Goal: Task Accomplishment & Management: Use online tool/utility

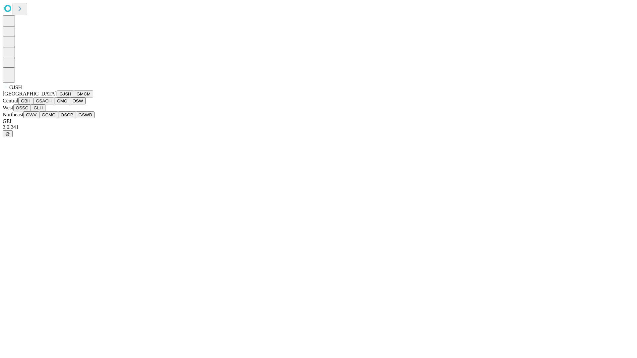
click at [57, 97] on button "GJSH" at bounding box center [65, 94] width 17 height 7
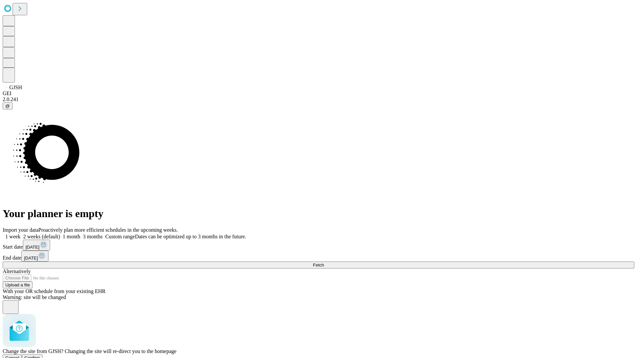
click at [40, 355] on span "Confirm" at bounding box center [33, 357] width 16 height 5
click at [60, 234] on label "2 weeks (default)" at bounding box center [40, 237] width 39 height 6
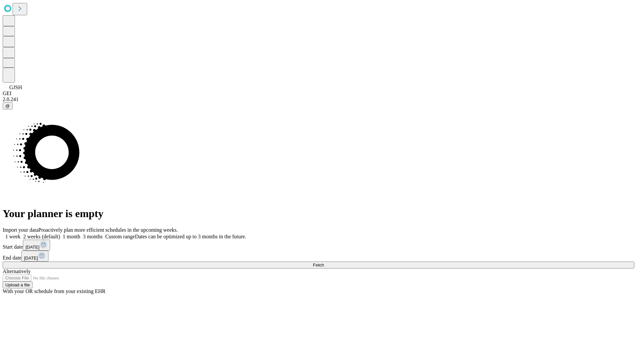
click at [324, 263] on span "Fetch" at bounding box center [318, 265] width 11 height 5
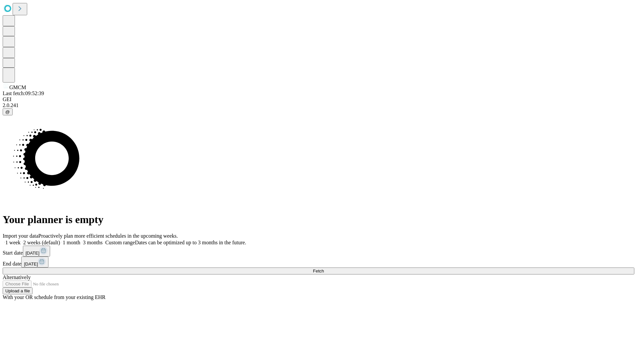
click at [60, 240] on label "2 weeks (default)" at bounding box center [40, 243] width 39 height 6
click at [324, 269] on span "Fetch" at bounding box center [318, 271] width 11 height 5
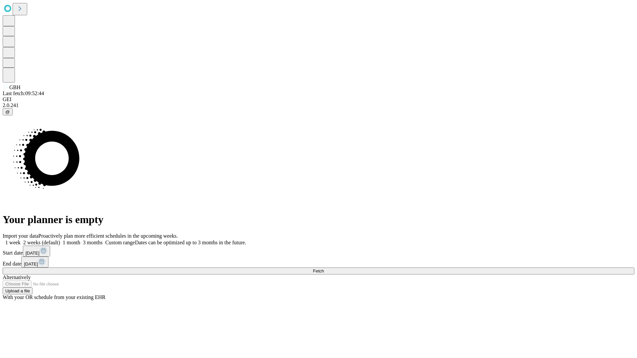
click at [60, 240] on label "2 weeks (default)" at bounding box center [40, 243] width 39 height 6
click at [324, 269] on span "Fetch" at bounding box center [318, 271] width 11 height 5
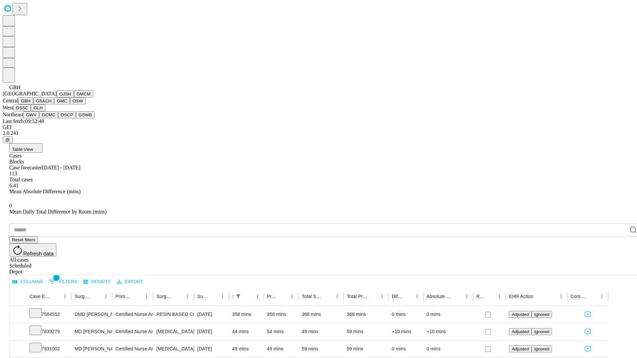
click at [51, 104] on button "GSACH" at bounding box center [43, 100] width 21 height 7
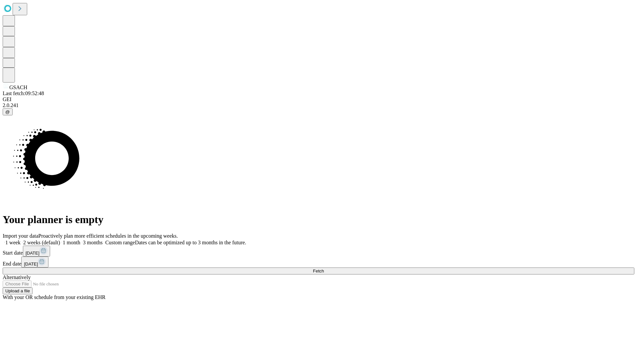
click at [60, 240] on label "2 weeks (default)" at bounding box center [40, 243] width 39 height 6
click at [324, 269] on span "Fetch" at bounding box center [318, 271] width 11 height 5
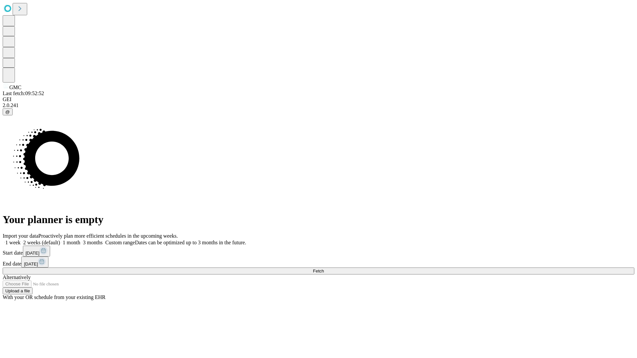
click at [60, 240] on label "2 weeks (default)" at bounding box center [40, 243] width 39 height 6
click at [324, 269] on span "Fetch" at bounding box center [318, 271] width 11 height 5
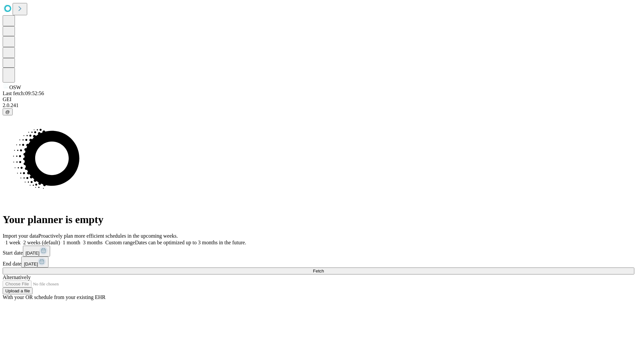
click at [60, 240] on label "2 weeks (default)" at bounding box center [40, 243] width 39 height 6
click at [324, 269] on span "Fetch" at bounding box center [318, 271] width 11 height 5
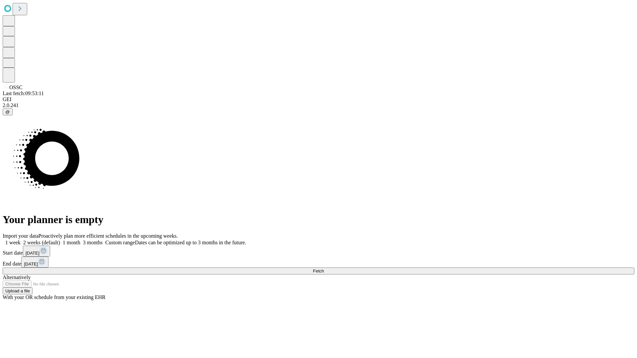
click at [60, 240] on label "2 weeks (default)" at bounding box center [40, 243] width 39 height 6
click at [324, 269] on span "Fetch" at bounding box center [318, 271] width 11 height 5
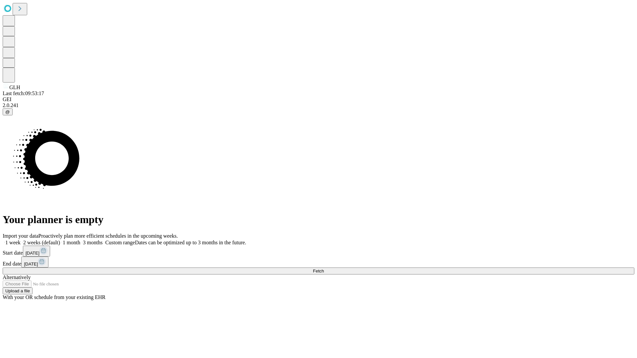
click at [60, 240] on label "2 weeks (default)" at bounding box center [40, 243] width 39 height 6
click at [324, 269] on span "Fetch" at bounding box center [318, 271] width 11 height 5
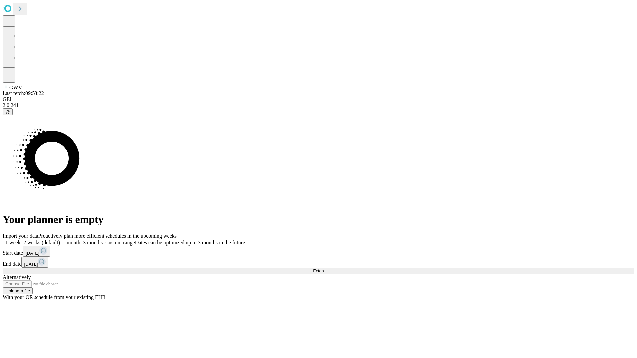
click at [60, 240] on label "2 weeks (default)" at bounding box center [40, 243] width 39 height 6
click at [324, 269] on span "Fetch" at bounding box center [318, 271] width 11 height 5
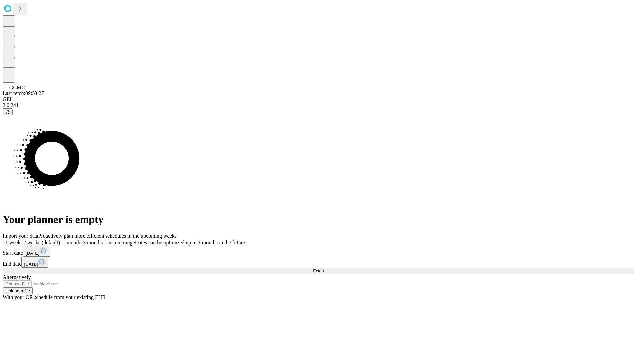
click at [60, 240] on label "2 weeks (default)" at bounding box center [40, 243] width 39 height 6
click at [324, 269] on span "Fetch" at bounding box center [318, 271] width 11 height 5
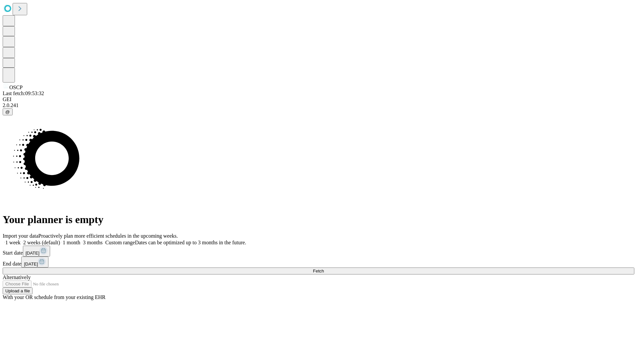
click at [60, 240] on label "2 weeks (default)" at bounding box center [40, 243] width 39 height 6
click at [324, 269] on span "Fetch" at bounding box center [318, 271] width 11 height 5
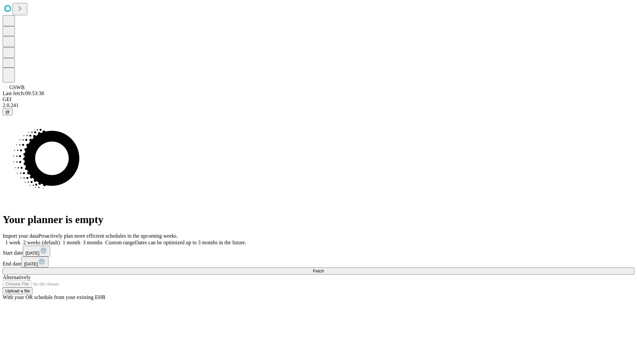
click at [60, 240] on label "2 weeks (default)" at bounding box center [40, 243] width 39 height 6
click at [324, 269] on span "Fetch" at bounding box center [318, 271] width 11 height 5
